Goal: Task Accomplishment & Management: Use online tool/utility

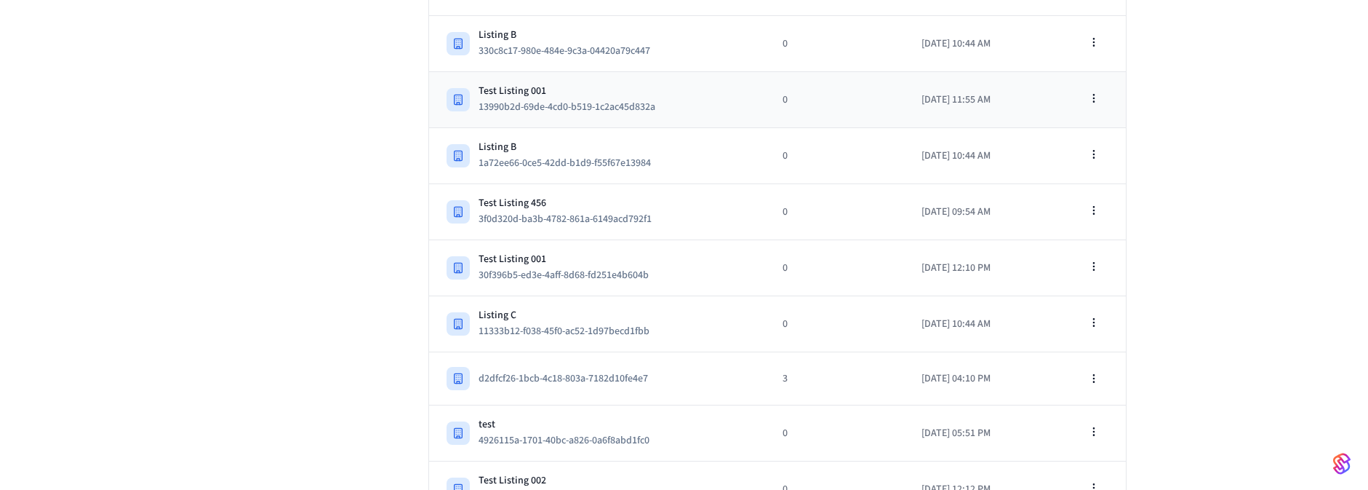
scroll to position [349, 0]
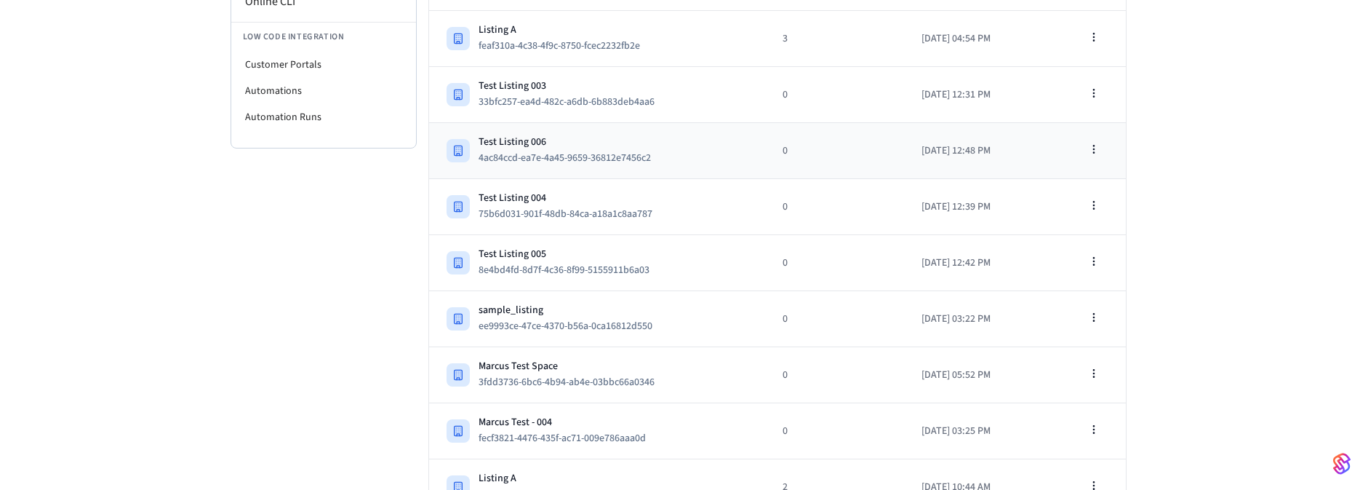
click at [1114, 125] on td at bounding box center [1083, 149] width 84 height 52
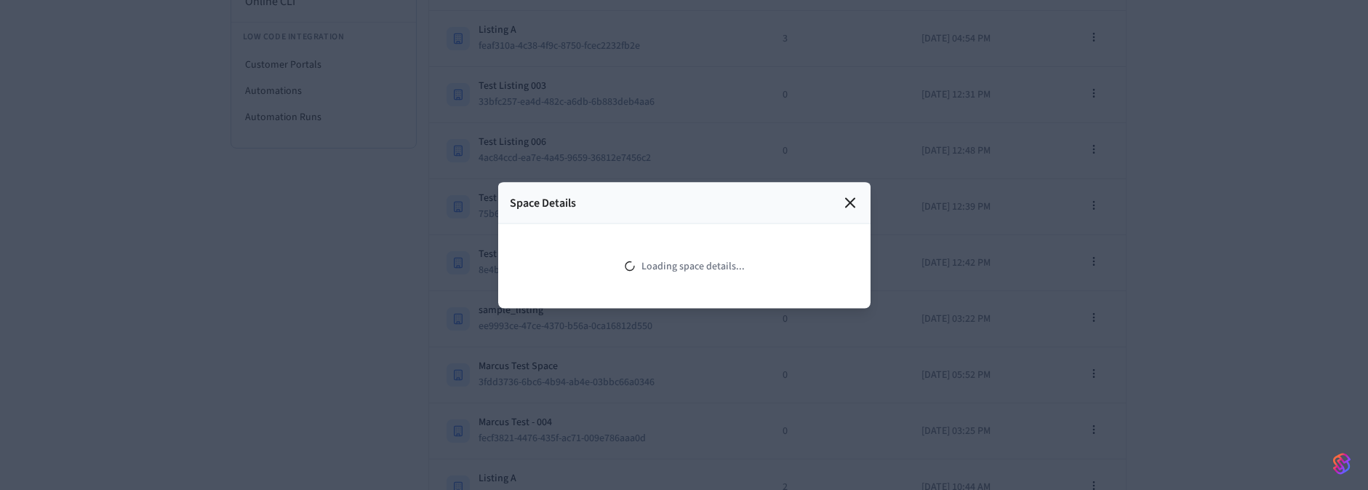
click at [852, 199] on div "Space Details Loading space details..." at bounding box center [684, 245] width 372 height 126
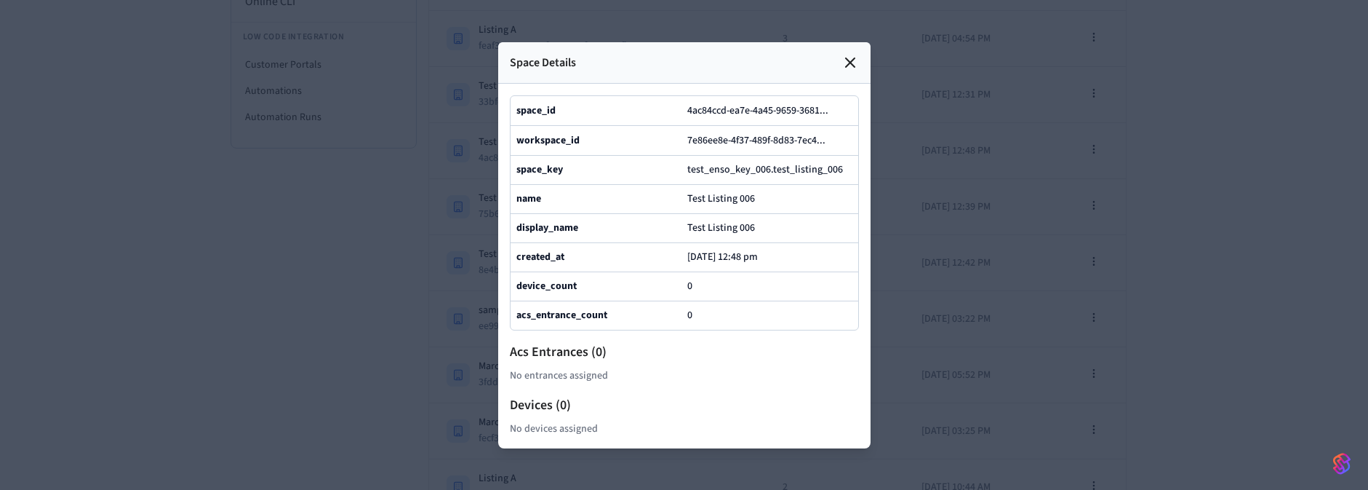
click at [852, 58] on icon at bounding box center [850, 62] width 9 height 9
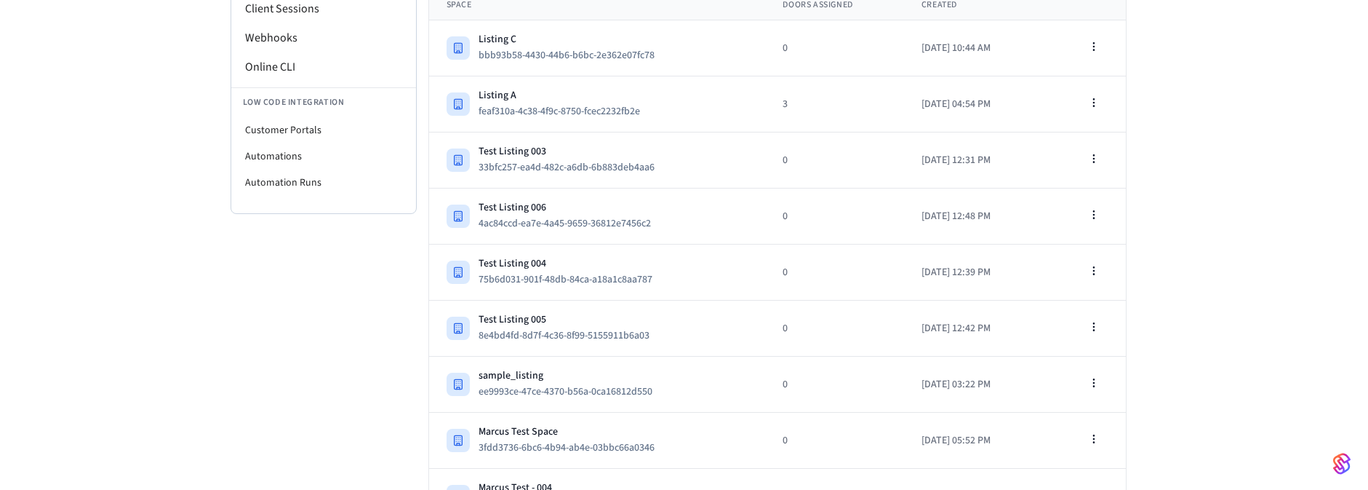
scroll to position [0, 0]
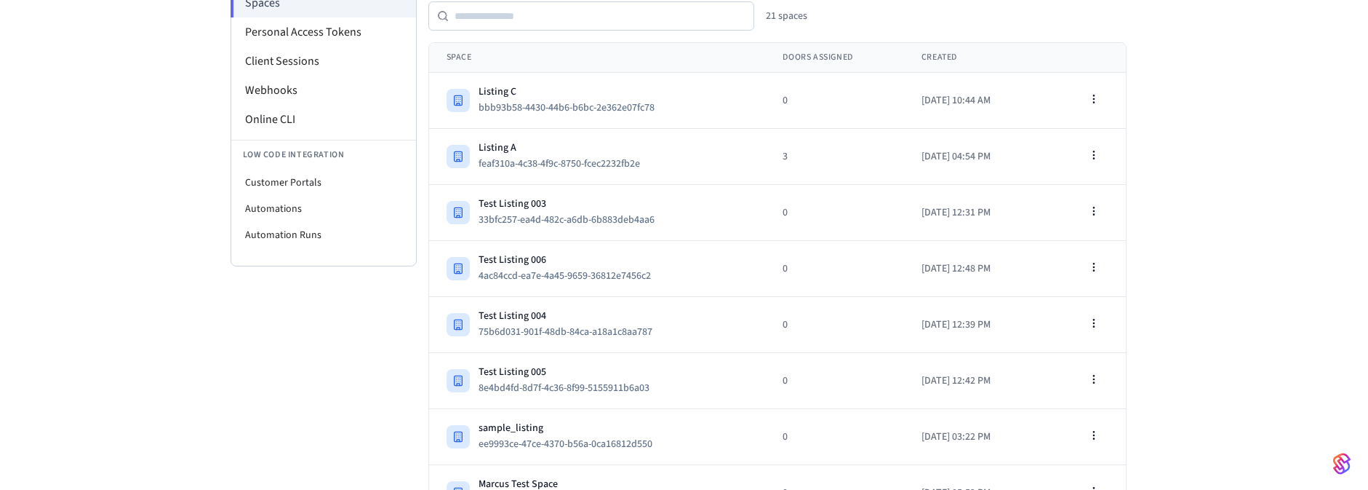
scroll to position [262, 0]
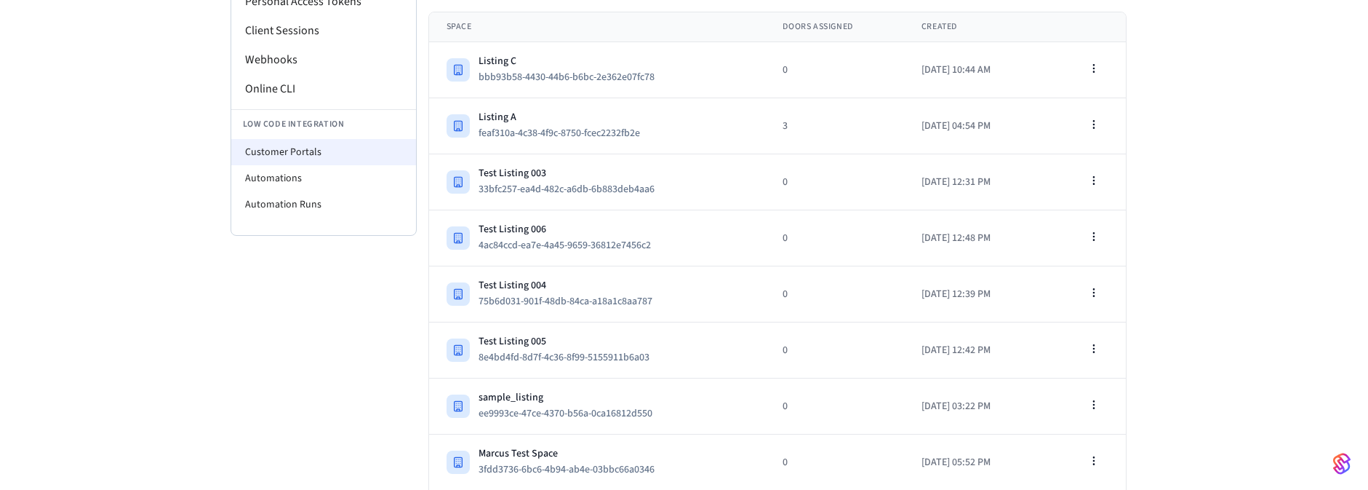
click at [296, 153] on li "Customer Portals" at bounding box center [323, 152] width 185 height 26
click at [289, 143] on li "Customer Portals" at bounding box center [323, 152] width 185 height 26
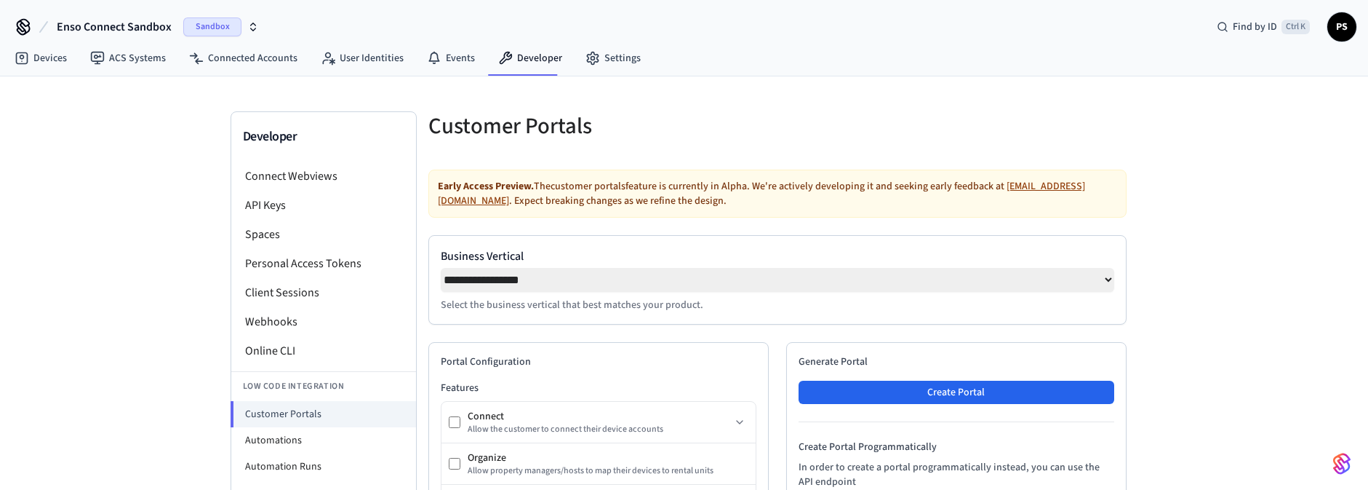
select select "**********"
click at [272, 240] on li "Spaces" at bounding box center [323, 234] width 185 height 29
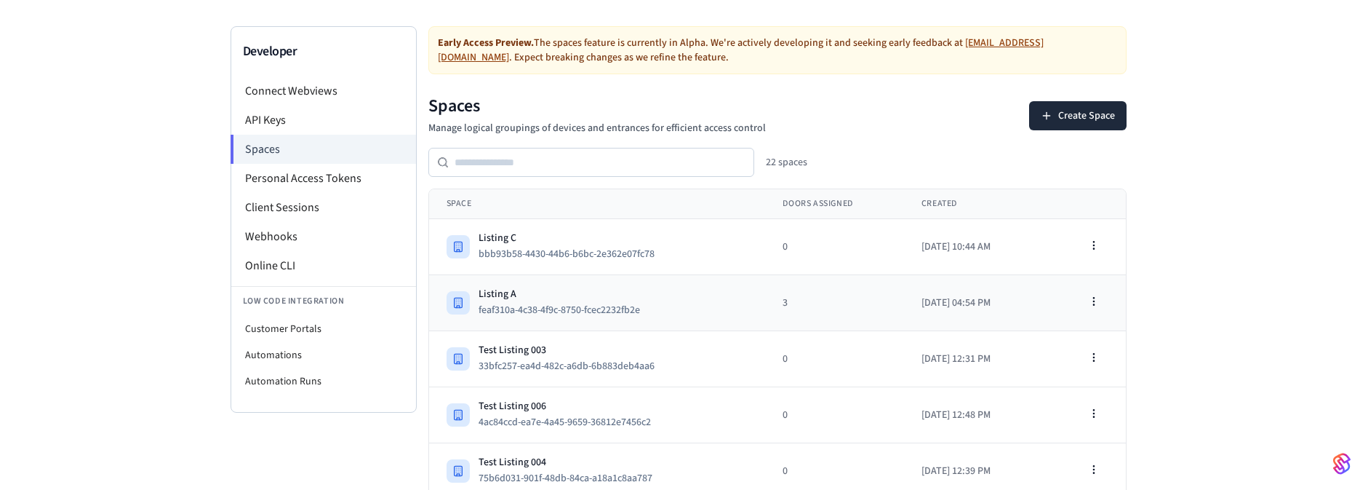
scroll to position [87, 0]
click at [663, 291] on div "Listing A feaf310a-4c38-4f9c-8750-fcec2232fb2e" at bounding box center [598, 300] width 302 height 32
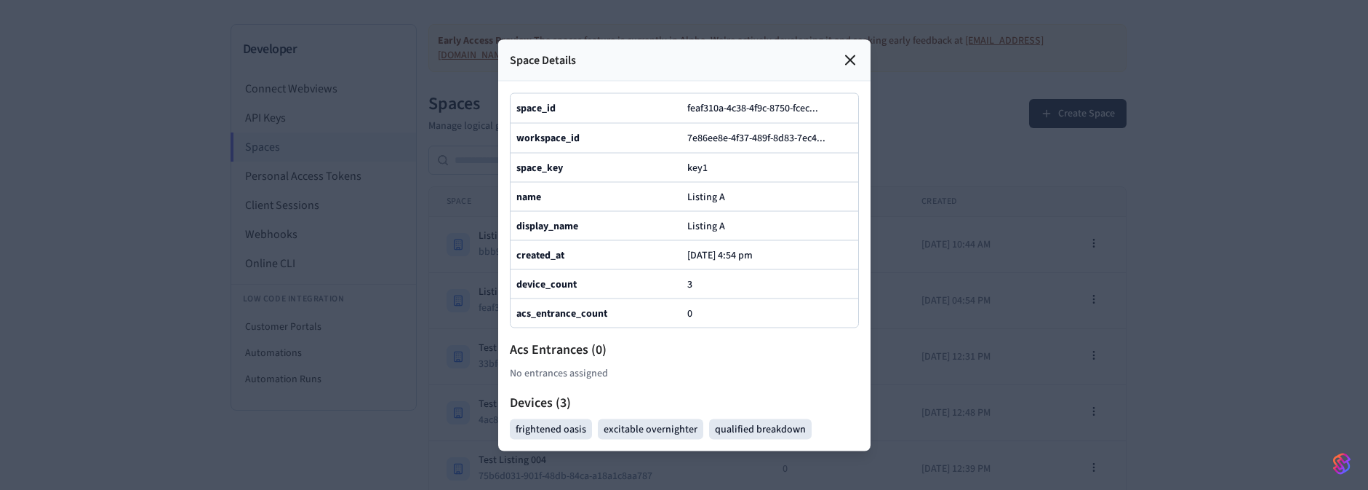
click at [1045, 360] on div at bounding box center [684, 245] width 1368 height 490
click at [847, 51] on icon at bounding box center [850, 59] width 17 height 17
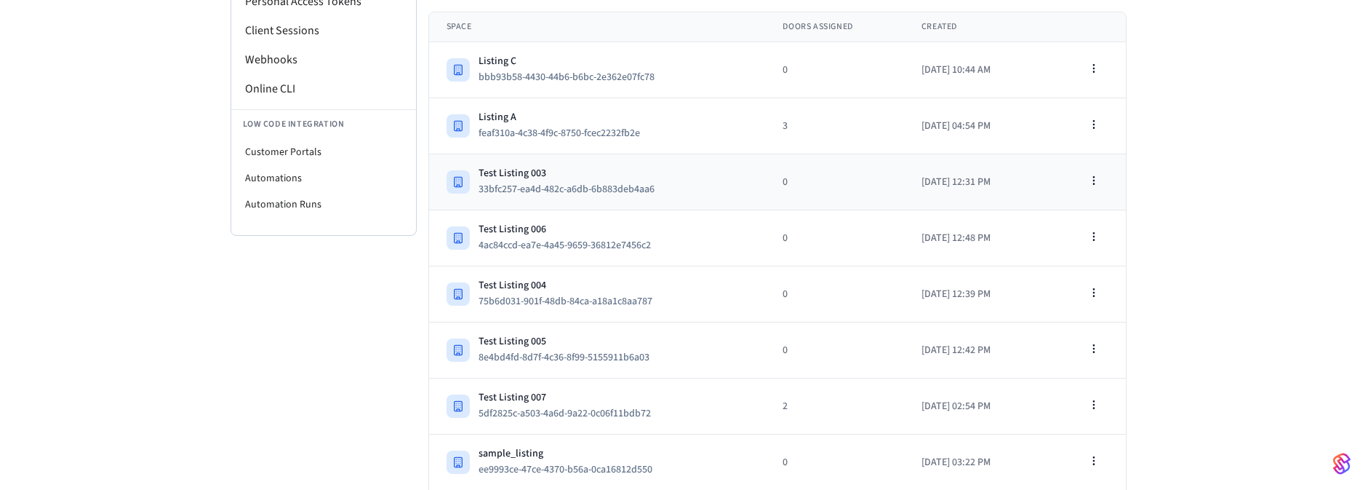
scroll to position [349, 0]
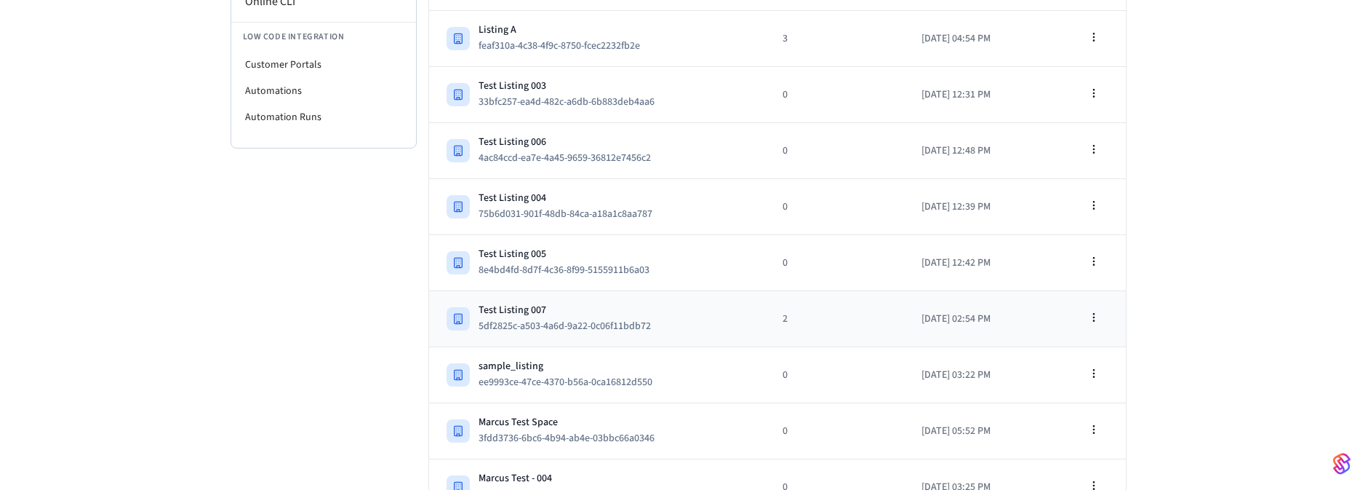
click at [783, 300] on td "2" at bounding box center [834, 319] width 138 height 56
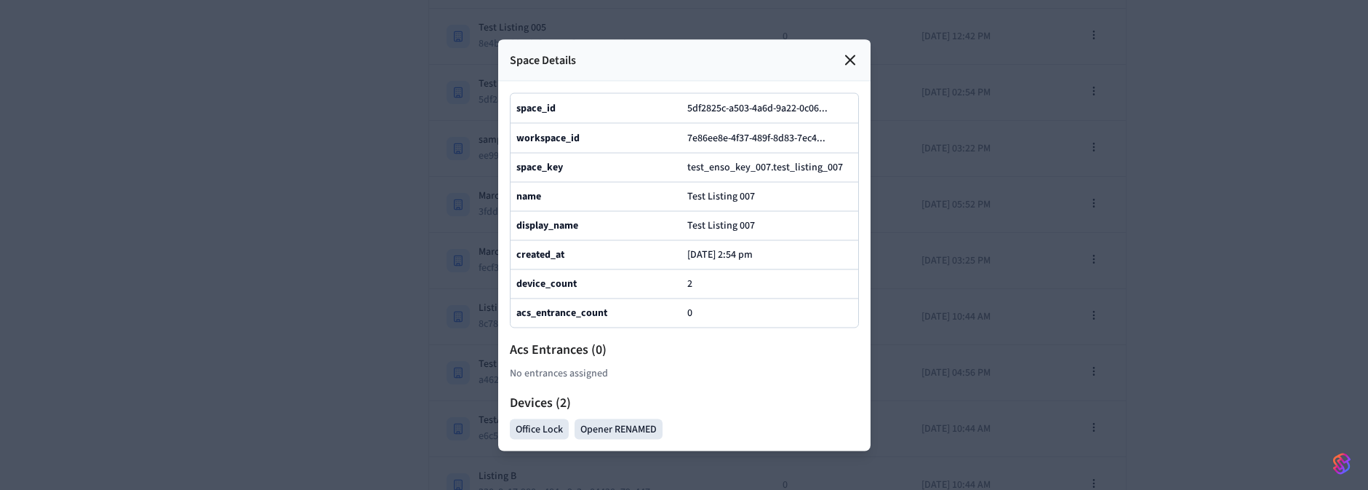
scroll to position [611, 0]
click at [1168, 294] on div at bounding box center [684, 245] width 1368 height 490
click at [854, 51] on icon at bounding box center [850, 59] width 17 height 17
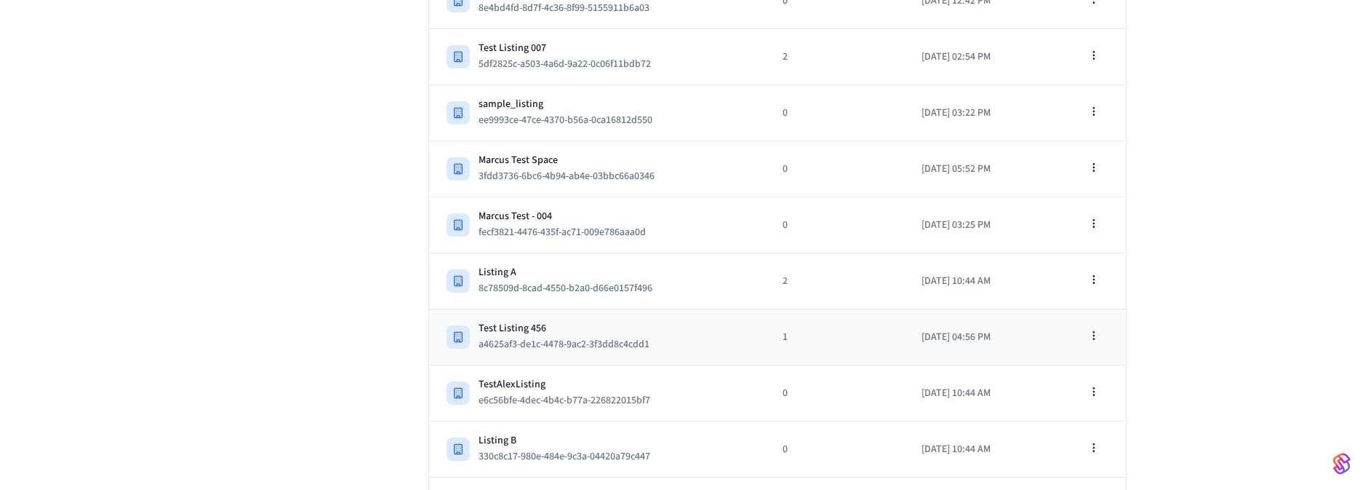
click at [737, 326] on td "Test Listing 456 a4625af3-de1c-4478-9ac2-3f3dd8c4cdd1" at bounding box center [597, 337] width 337 height 56
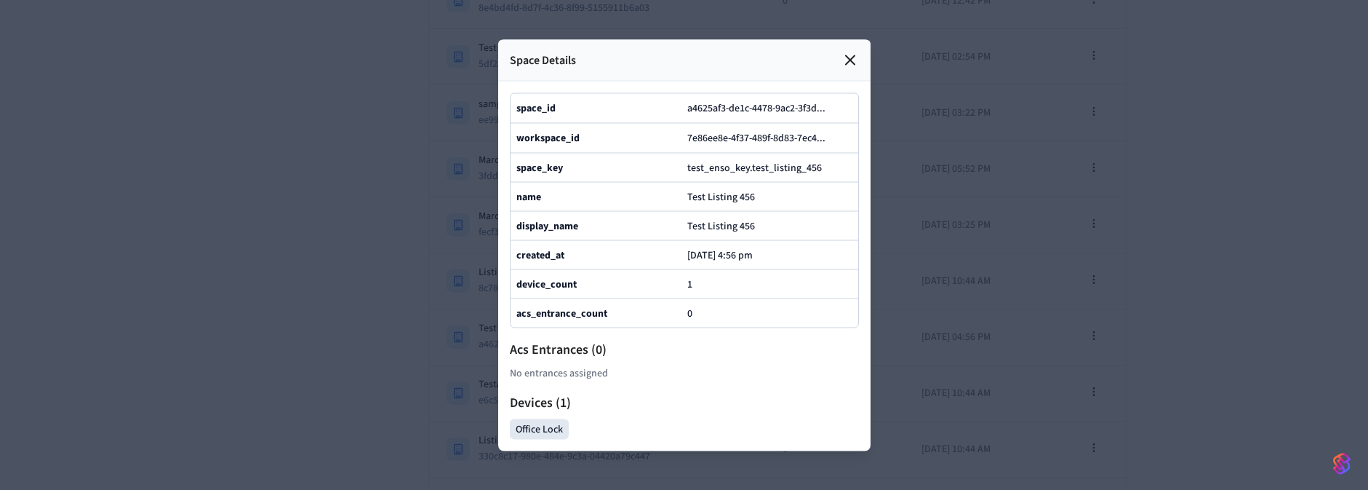
click at [1072, 180] on div at bounding box center [684, 245] width 1368 height 490
click at [852, 51] on icon at bounding box center [850, 59] width 17 height 17
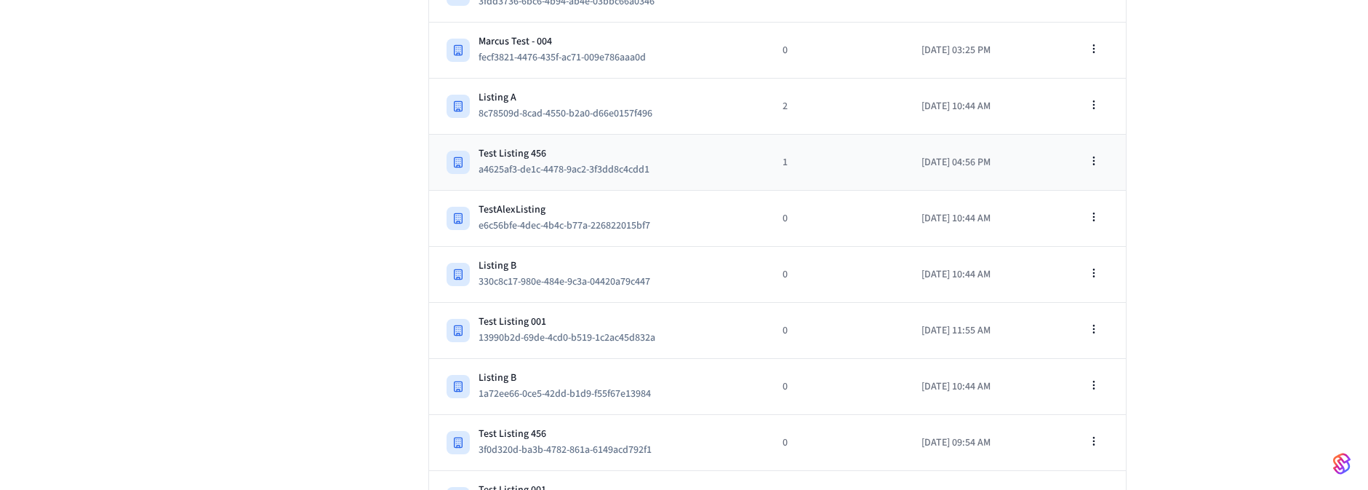
scroll to position [1037, 0]
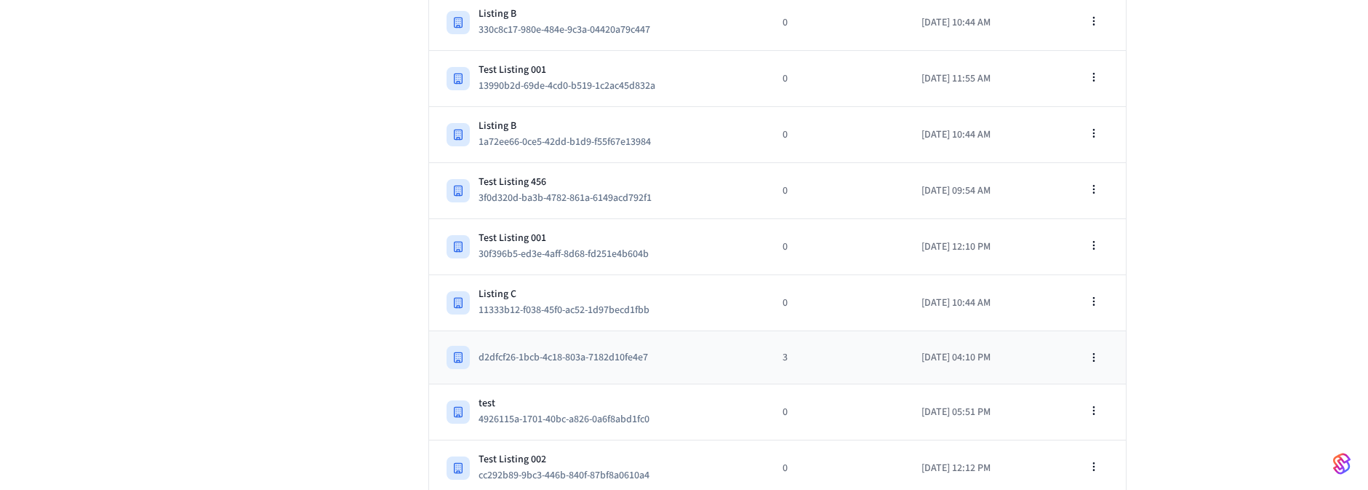
click at [765, 338] on td "3" at bounding box center [834, 357] width 138 height 53
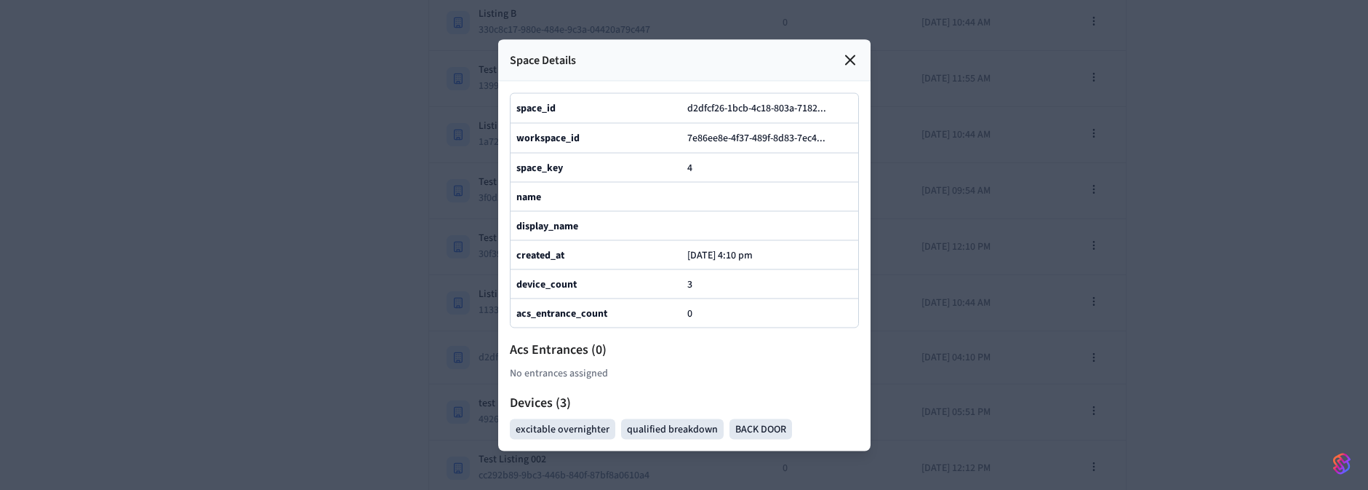
click at [852, 51] on icon at bounding box center [850, 59] width 17 height 17
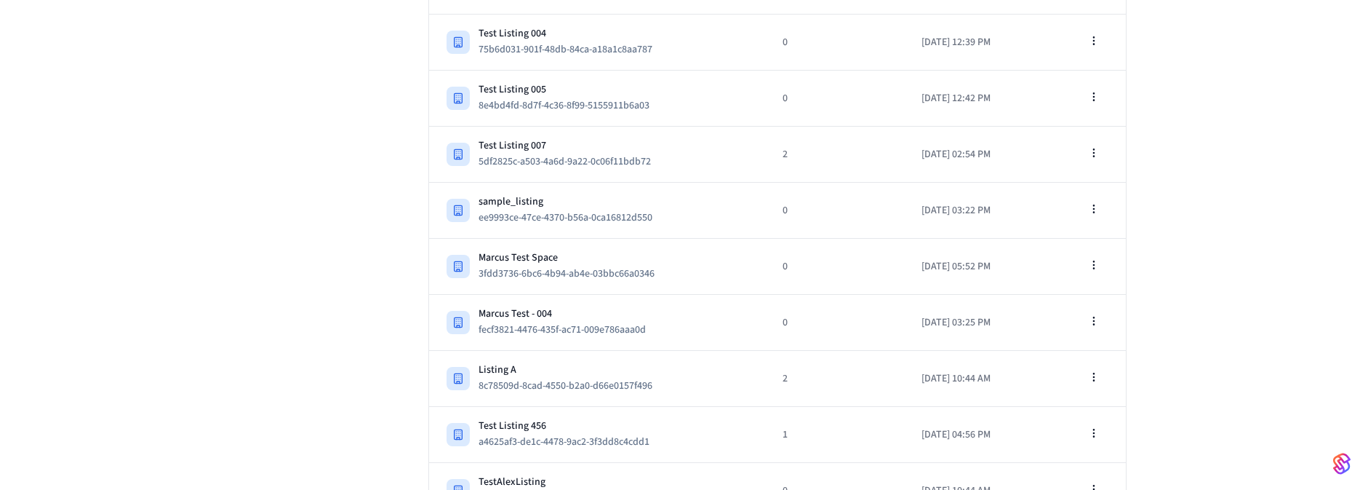
scroll to position [0, 0]
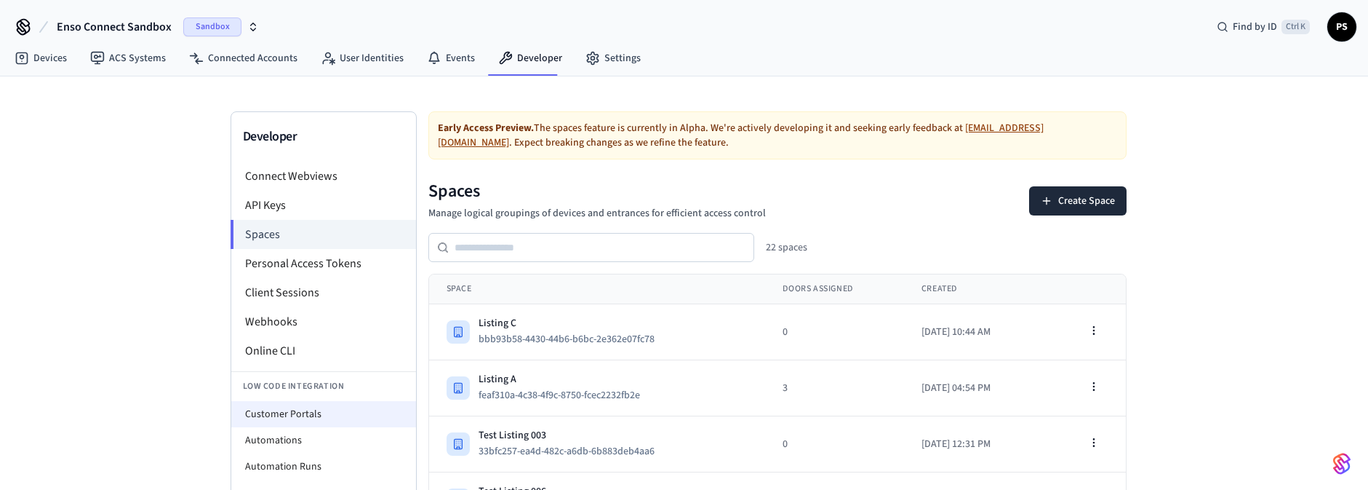
click at [281, 406] on li "Customer Portals" at bounding box center [323, 414] width 185 height 26
select select "**********"
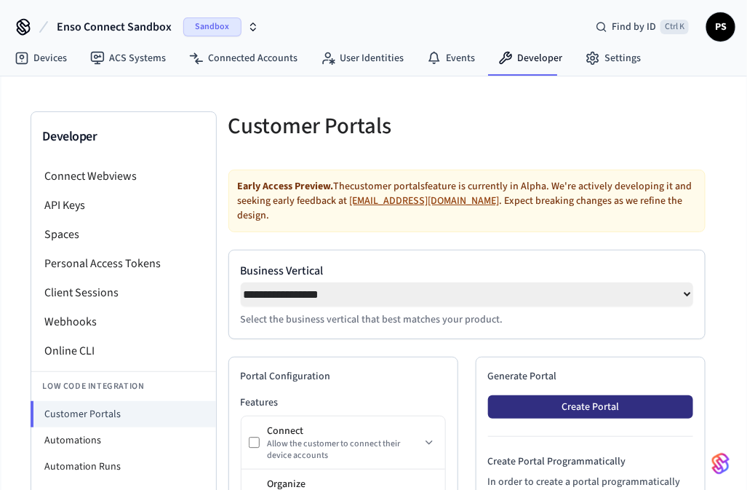
click at [603, 401] on button "Create Portal" at bounding box center [590, 406] width 205 height 23
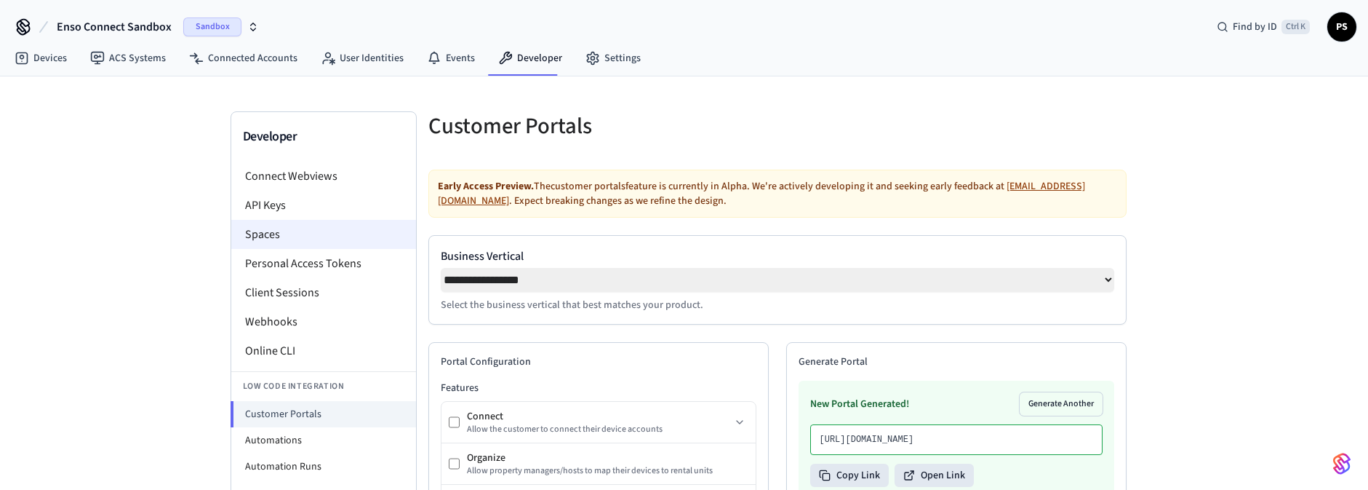
click at [284, 236] on li "Spaces" at bounding box center [323, 234] width 185 height 29
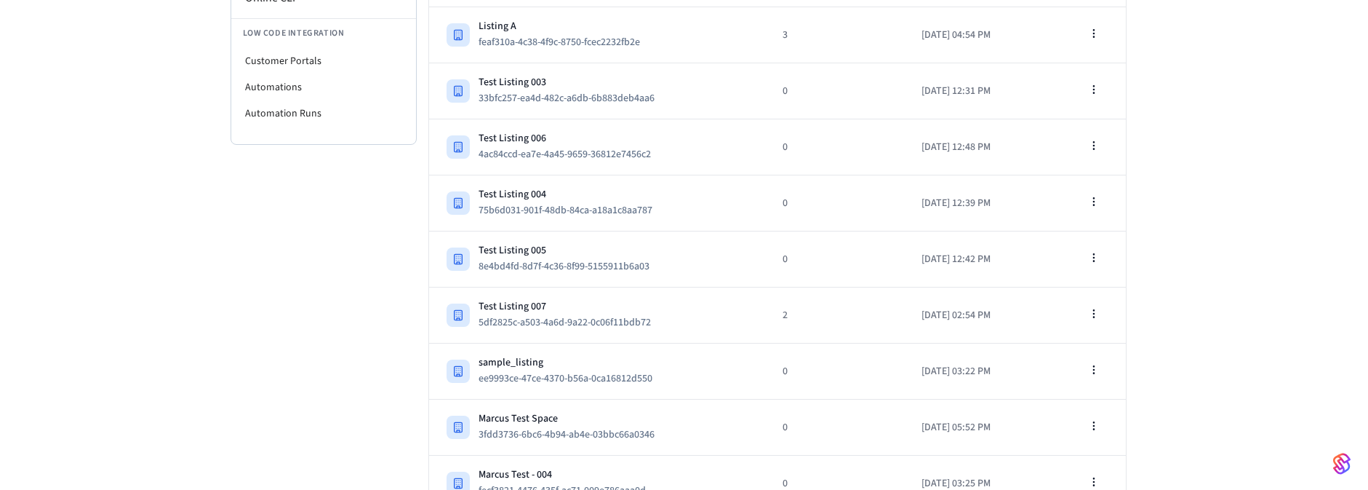
scroll to position [356, 0]
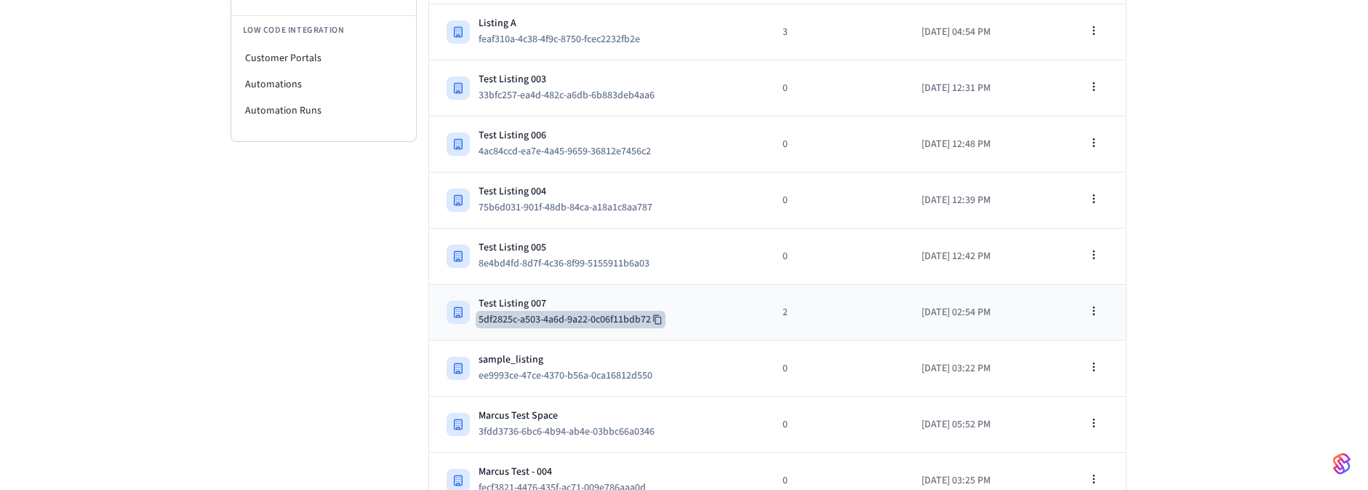
click at [660, 316] on icon at bounding box center [657, 319] width 10 height 10
